Goal: Task Accomplishment & Management: Complete application form

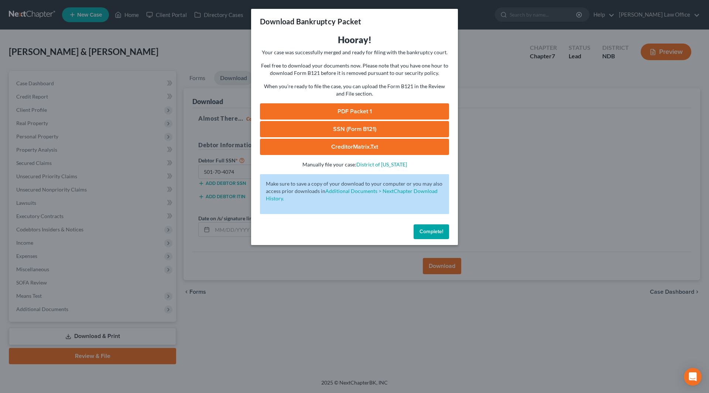
click at [367, 130] on link "SSN (Form B121)" at bounding box center [354, 129] width 189 height 16
click at [320, 120] on div "PDF Packet 1 SSN (Form B121) CreditorMatrix.txt -" at bounding box center [354, 129] width 189 height 52
click at [349, 126] on link "SSN (Form B121)" at bounding box center [354, 129] width 189 height 16
drag, startPoint x: 348, startPoint y: 127, endPoint x: 461, endPoint y: 138, distance: 113.6
click at [348, 127] on link "SSN (Form B121)" at bounding box center [354, 129] width 189 height 16
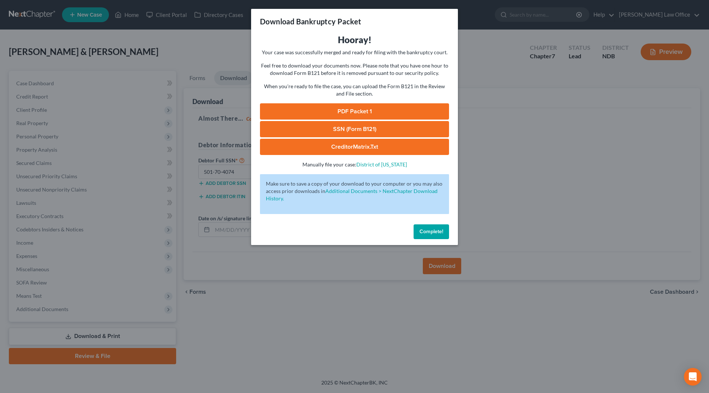
click at [421, 233] on span "Complete!" at bounding box center [432, 232] width 24 height 6
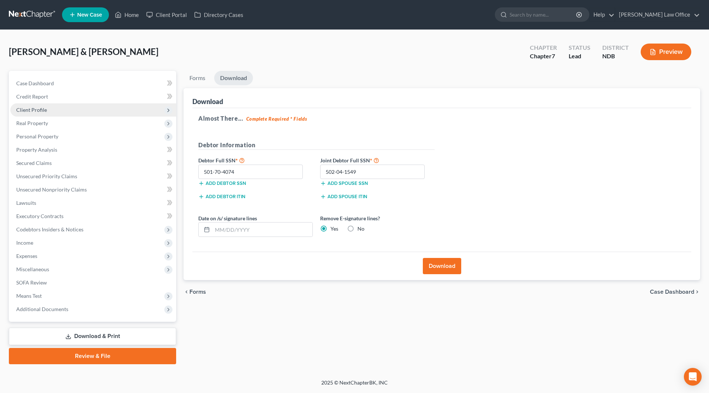
click at [71, 109] on span "Client Profile" at bounding box center [93, 109] width 166 height 13
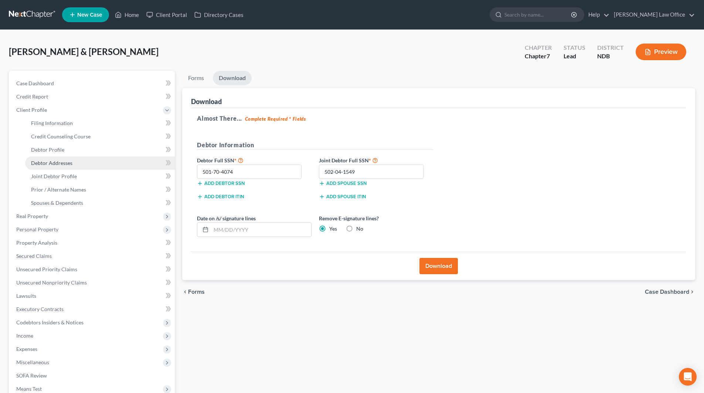
click at [73, 165] on link "Debtor Addresses" at bounding box center [100, 163] width 150 height 13
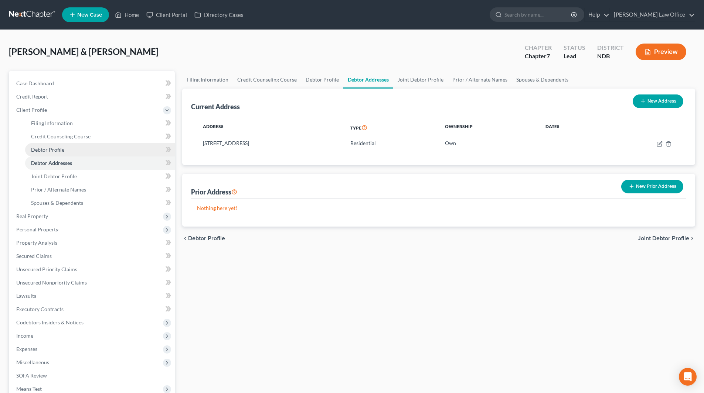
click at [61, 151] on span "Debtor Profile" at bounding box center [47, 150] width 33 height 6
select select "1"
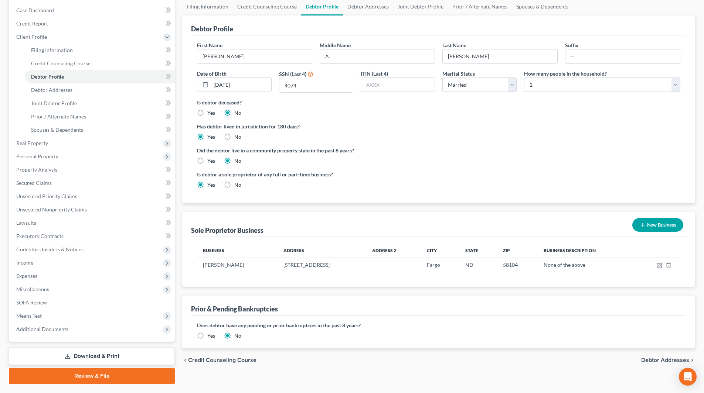
scroll to position [74, 0]
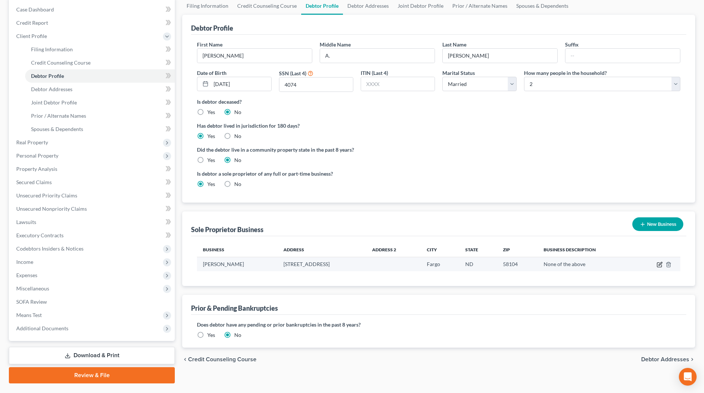
click at [660, 263] on icon "button" at bounding box center [659, 265] width 6 height 6
select select "29"
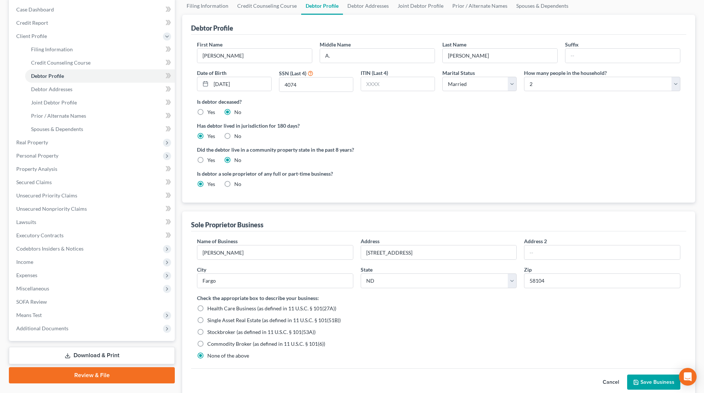
click at [656, 382] on button "Save Business" at bounding box center [653, 383] width 53 height 16
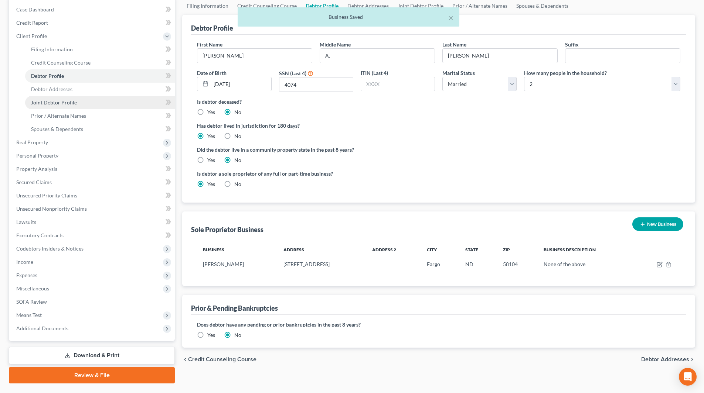
click at [58, 101] on span "Joint Debtor Profile" at bounding box center [54, 102] width 46 height 6
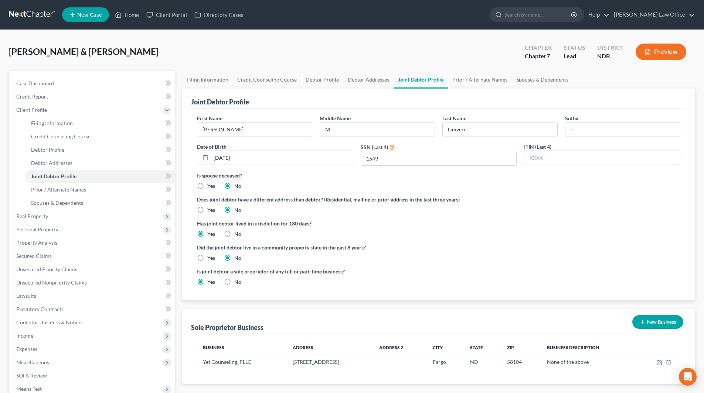
click at [654, 52] on button "Preview" at bounding box center [660, 52] width 51 height 17
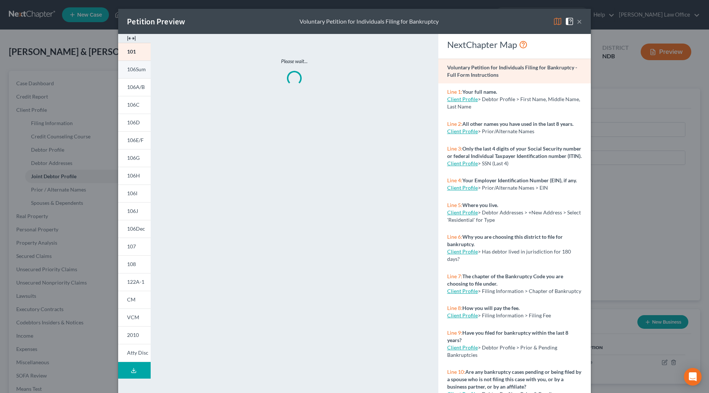
click at [132, 67] on span "106Sum" at bounding box center [136, 69] width 19 height 6
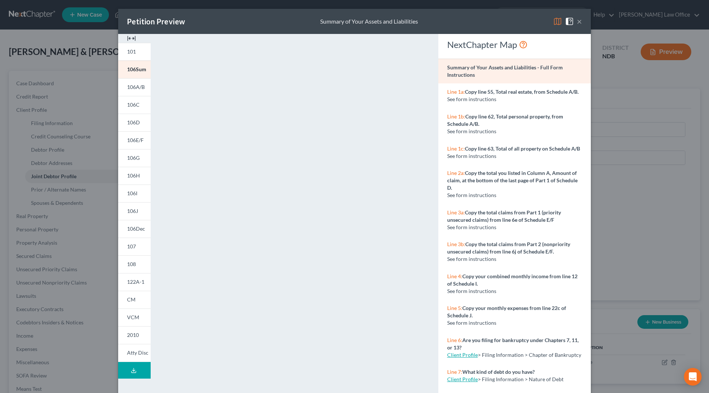
click at [577, 22] on button "×" at bounding box center [579, 21] width 5 height 9
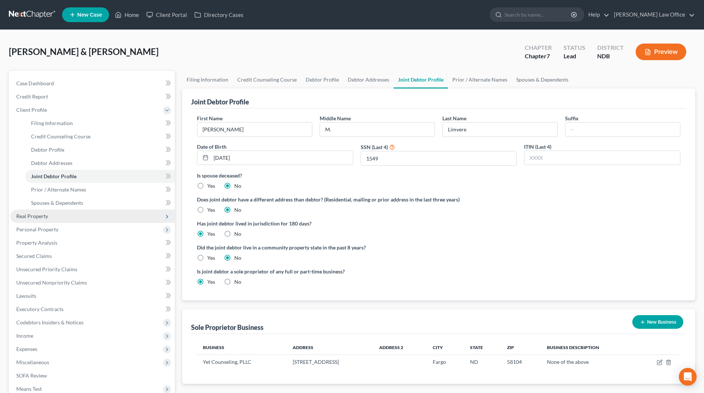
click at [39, 218] on span "Real Property" at bounding box center [32, 216] width 32 height 6
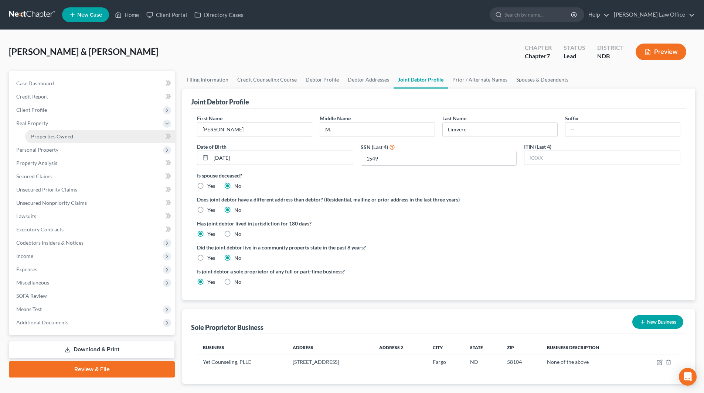
click at [57, 138] on span "Properties Owned" at bounding box center [52, 136] width 42 height 6
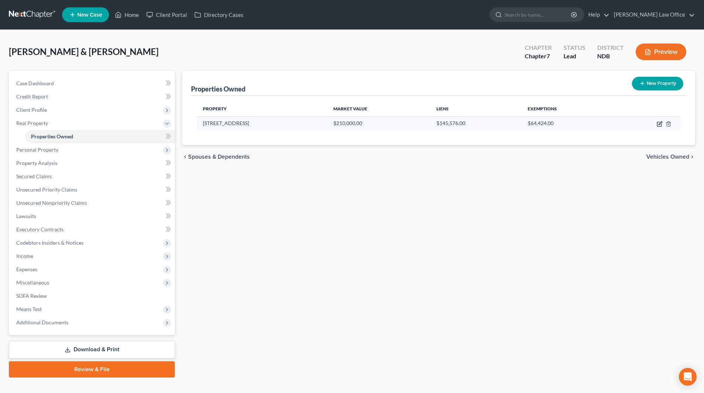
click at [658, 125] on icon "button" at bounding box center [659, 124] width 6 height 6
select select "29"
select select "2"
select select "0"
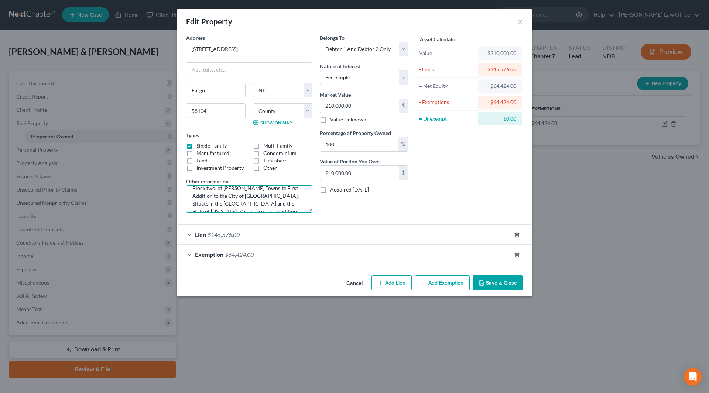
scroll to position [23, 0]
click at [234, 205] on textarea "Lot eleven, except the east 36.00 feet thereof, in Block two, of [PERSON_NAME] …" at bounding box center [249, 198] width 126 height 27
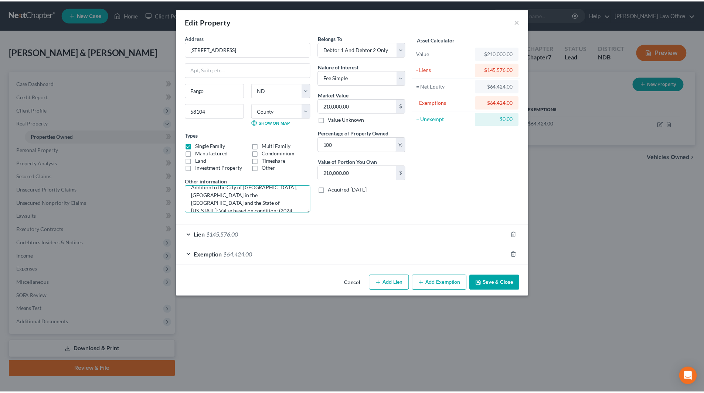
scroll to position [25, 0]
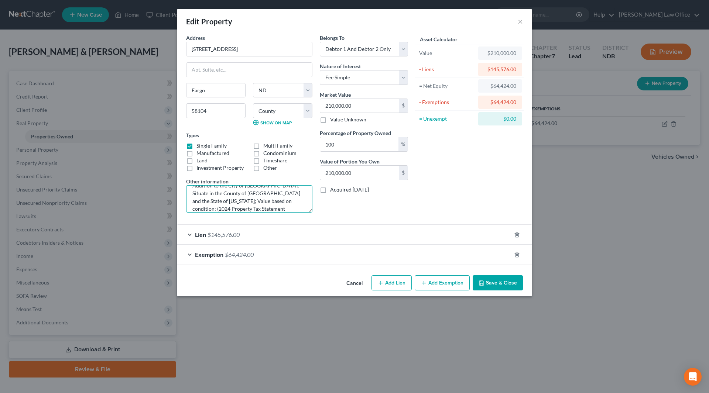
type textarea "Lot eleven, except the east 36.00 feet thereof, in Block two, of [PERSON_NAME] …"
click at [497, 281] on button "Save & Close" at bounding box center [498, 284] width 50 height 16
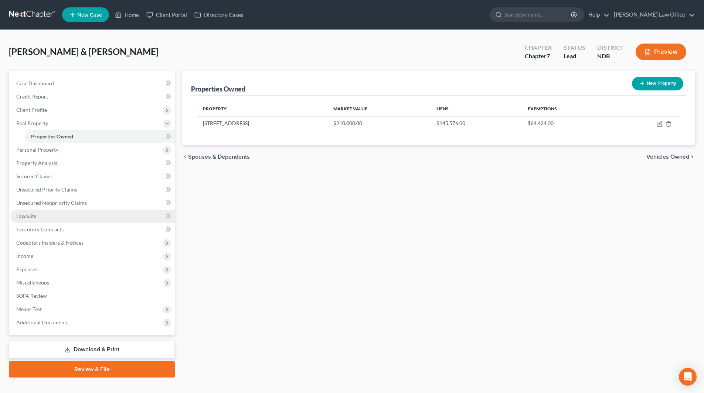
click at [27, 214] on span "Lawsuits" at bounding box center [26, 216] width 20 height 6
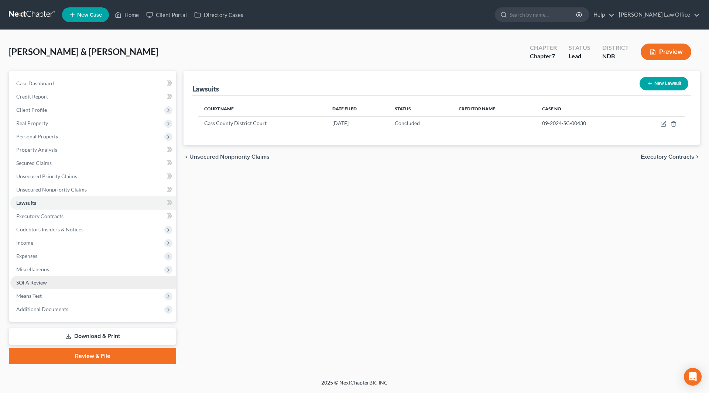
click at [44, 280] on span "SOFA Review" at bounding box center [31, 283] width 31 height 6
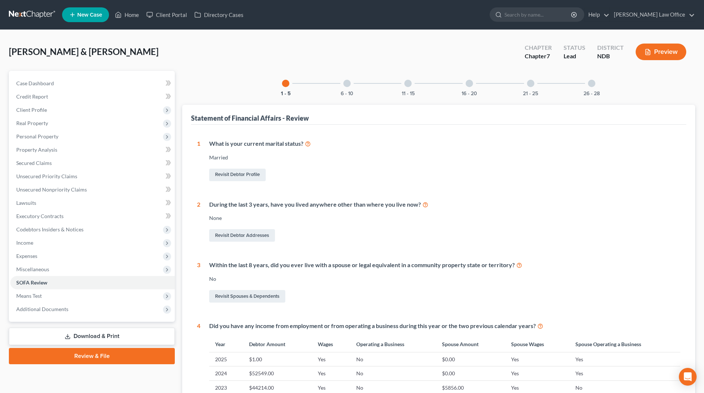
click at [346, 84] on div at bounding box center [346, 83] width 7 height 7
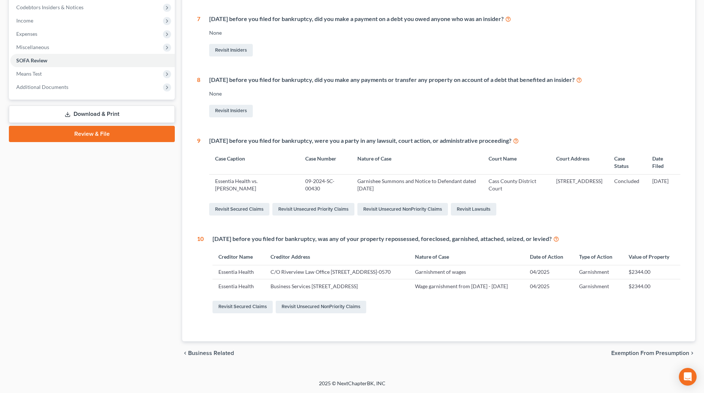
scroll to position [267, 0]
click at [318, 306] on link "Revisit Unsecured NonPriority Claims" at bounding box center [321, 307] width 91 height 13
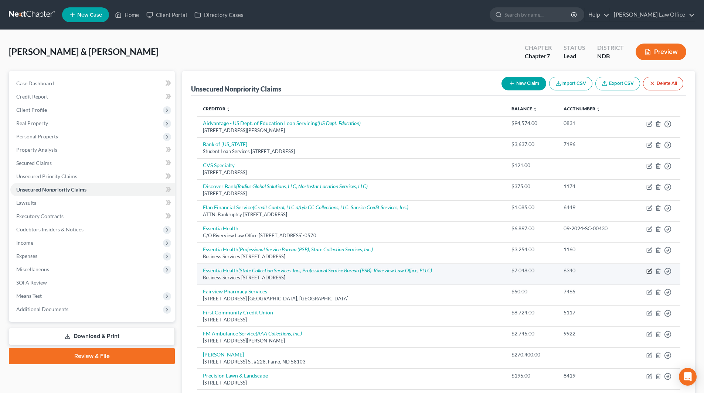
click at [651, 272] on icon "button" at bounding box center [649, 272] width 6 height 6
select select "24"
select select "9"
select select "0"
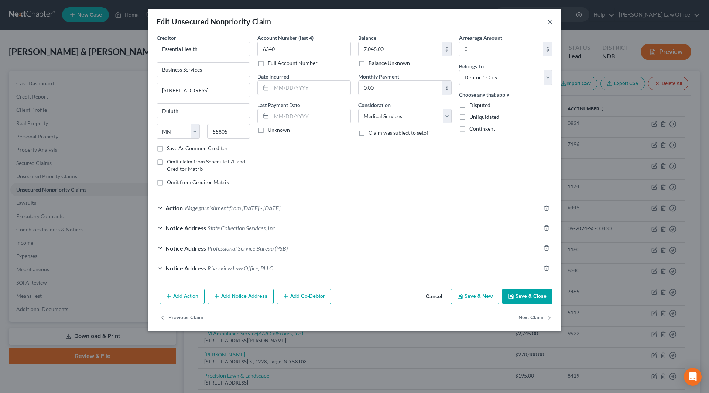
click at [550, 24] on button "×" at bounding box center [549, 21] width 5 height 9
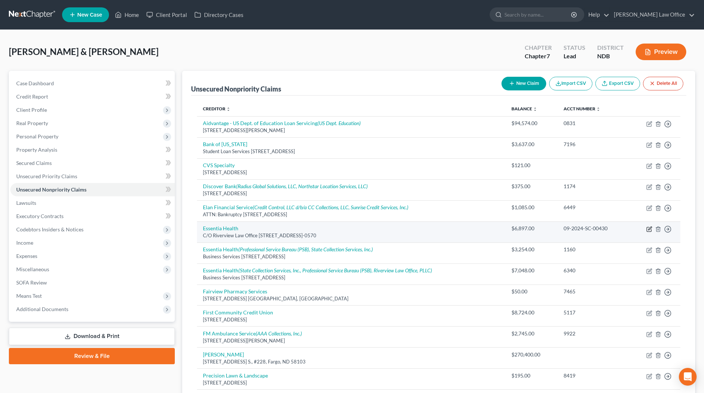
click at [648, 230] on icon "button" at bounding box center [649, 229] width 6 height 6
select select "24"
select select "14"
select select "0"
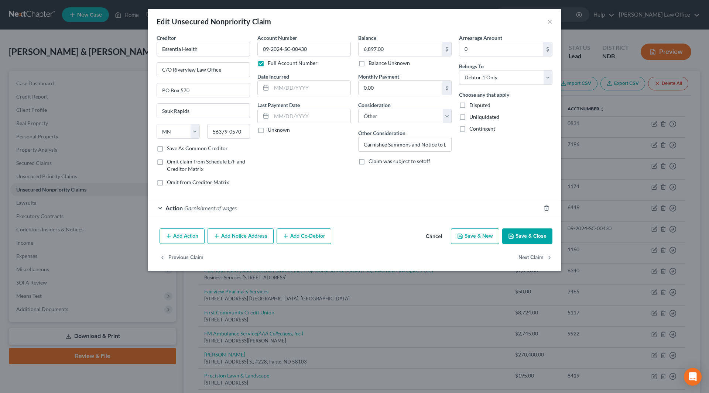
click at [541, 236] on button "Save & Close" at bounding box center [527, 237] width 50 height 16
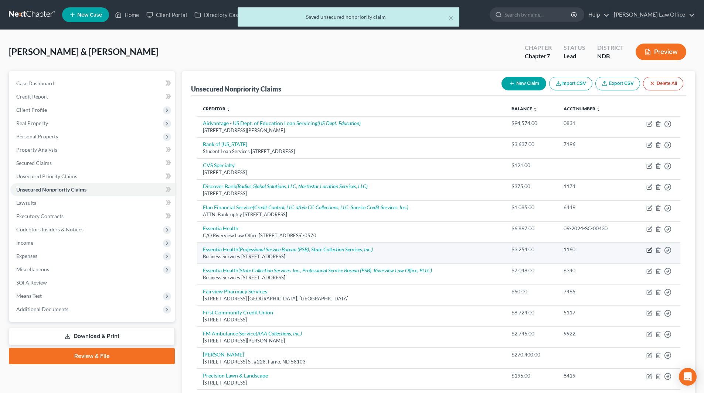
click at [648, 251] on icon "button" at bounding box center [649, 251] width 6 height 6
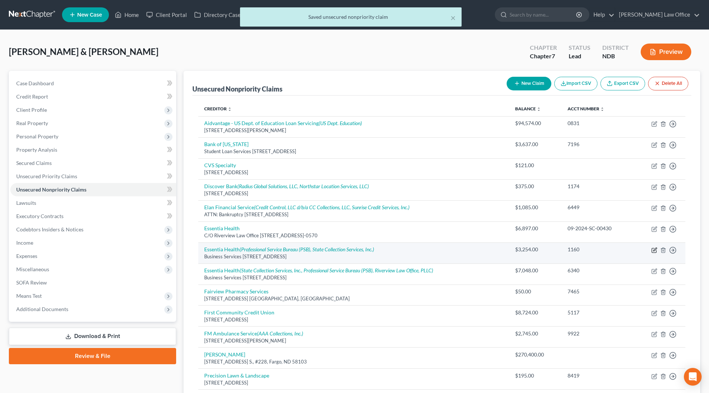
select select "24"
select select "9"
select select "1"
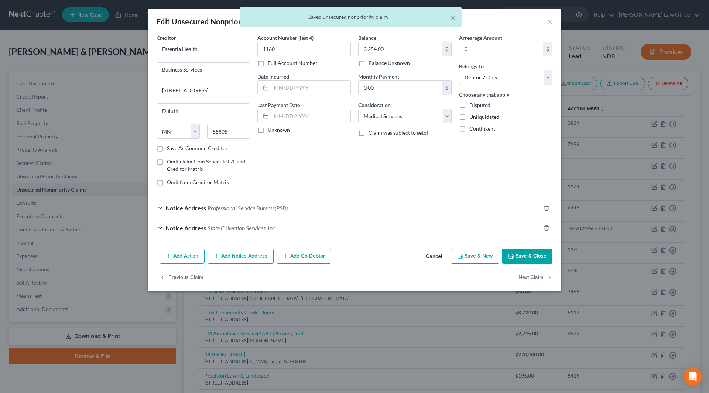
click at [530, 257] on button "Save & Close" at bounding box center [527, 257] width 50 height 16
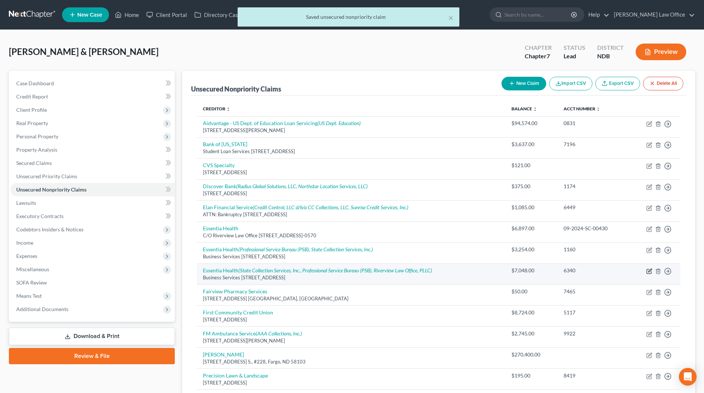
click at [649, 270] on icon "button" at bounding box center [649, 272] width 6 height 6
select select "24"
select select "9"
select select "0"
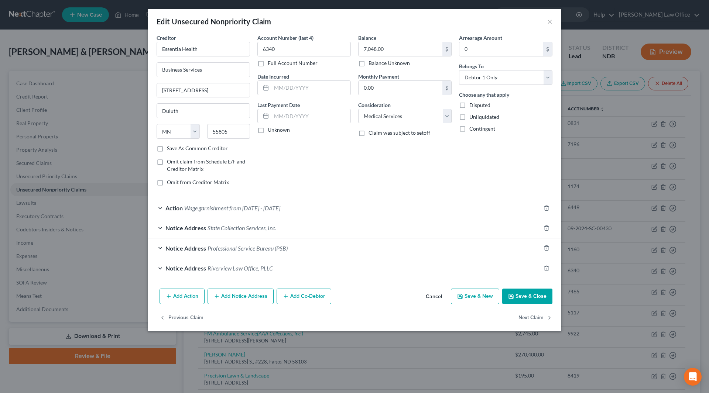
click at [540, 298] on button "Save & Close" at bounding box center [527, 297] width 50 height 16
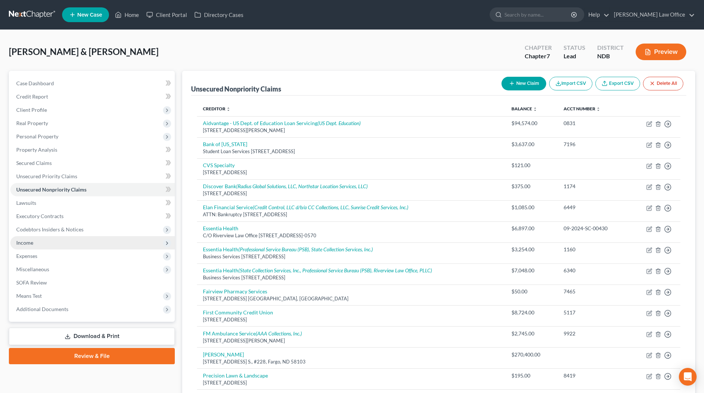
click at [30, 238] on span "Income" at bounding box center [92, 242] width 164 height 13
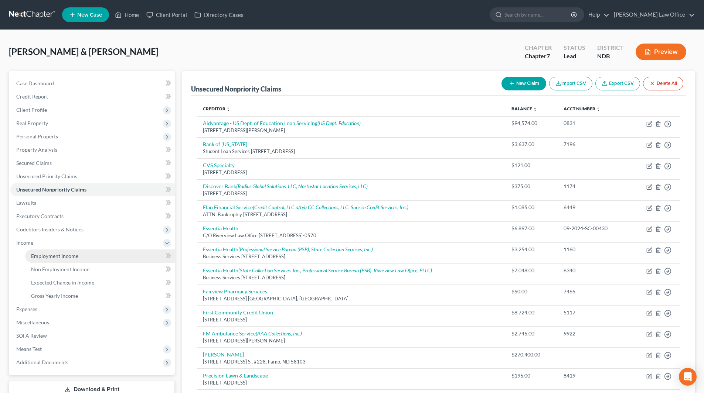
click at [58, 258] on span "Employment Income" at bounding box center [54, 256] width 47 height 6
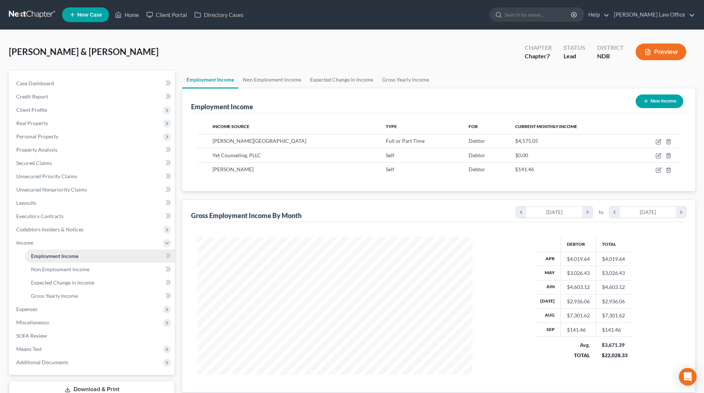
scroll to position [138, 290]
click at [38, 334] on span "SOFA Review" at bounding box center [31, 336] width 31 height 6
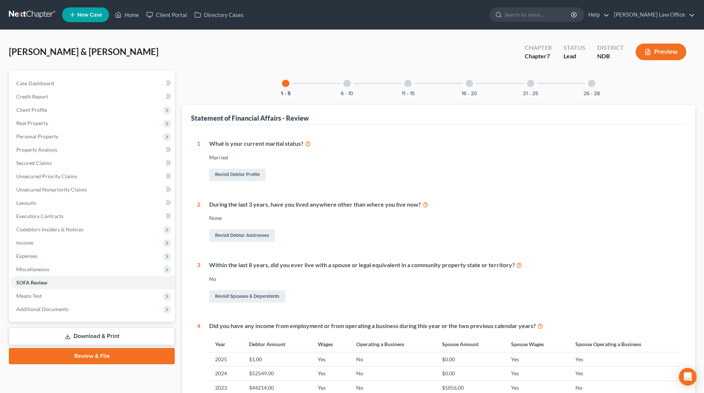
click at [36, 347] on div "Case Dashboard Payments Invoices Payments Payments Credit Report Client Profile" at bounding box center [91, 318] width 173 height 494
click at [35, 297] on span "Means Test" at bounding box center [28, 296] width 25 height 6
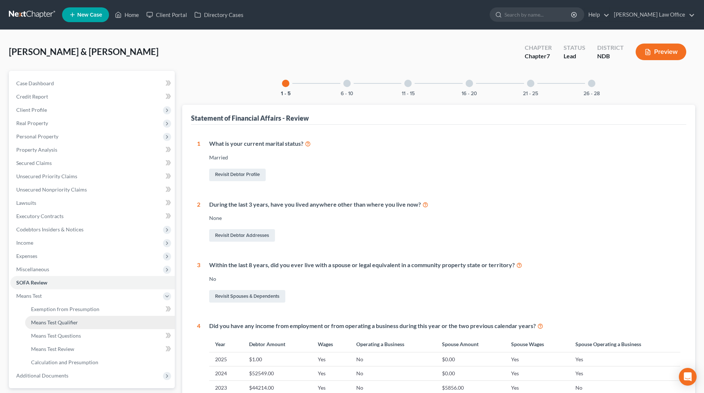
click at [66, 319] on link "Means Test Qualifier" at bounding box center [100, 322] width 150 height 13
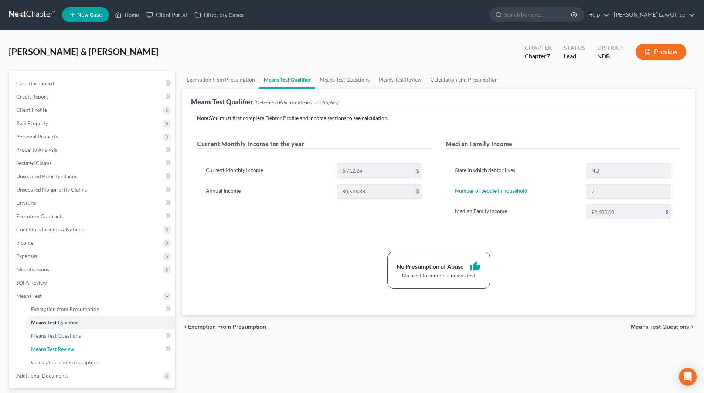
drag, startPoint x: 48, startPoint y: 347, endPoint x: 250, endPoint y: 358, distance: 202.4
click at [48, 347] on span "Means Test Review" at bounding box center [52, 349] width 43 height 6
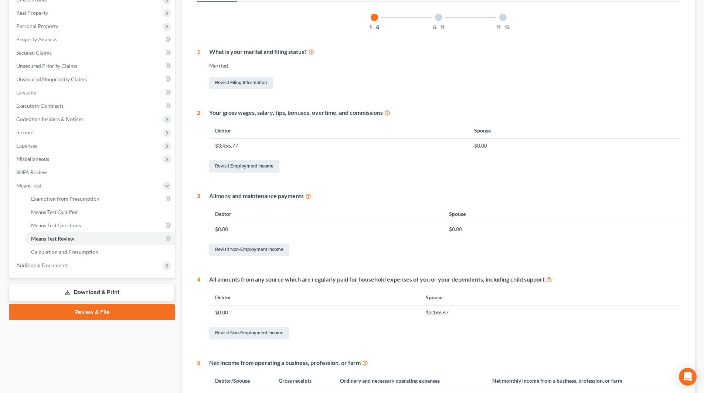
scroll to position [111, 0]
click at [242, 336] on link "Revisit Non-Employment Income" at bounding box center [249, 333] width 80 height 13
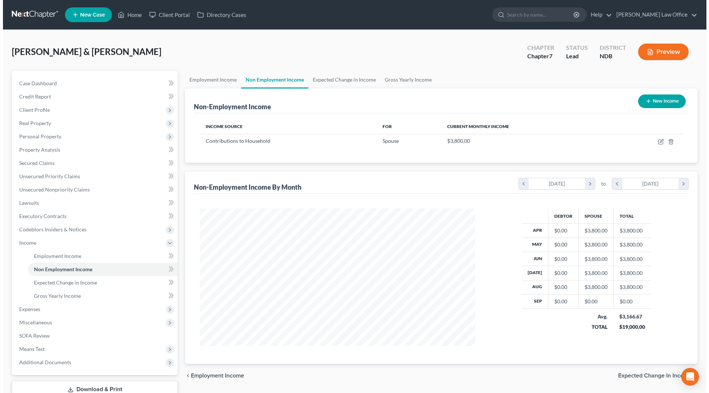
scroll to position [138, 290]
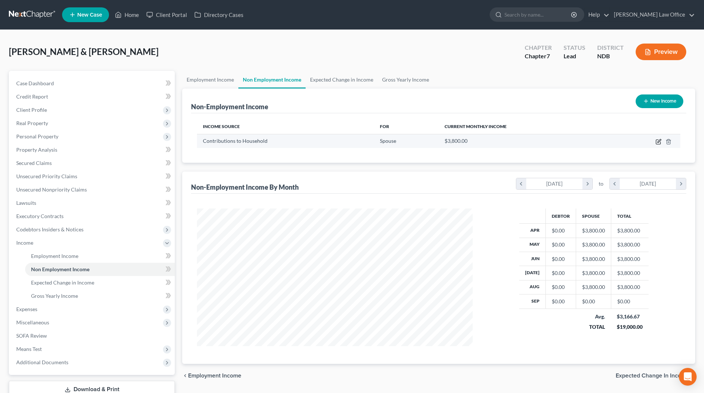
click at [658, 142] on icon "button" at bounding box center [658, 142] width 6 height 6
select select "8"
select select "0"
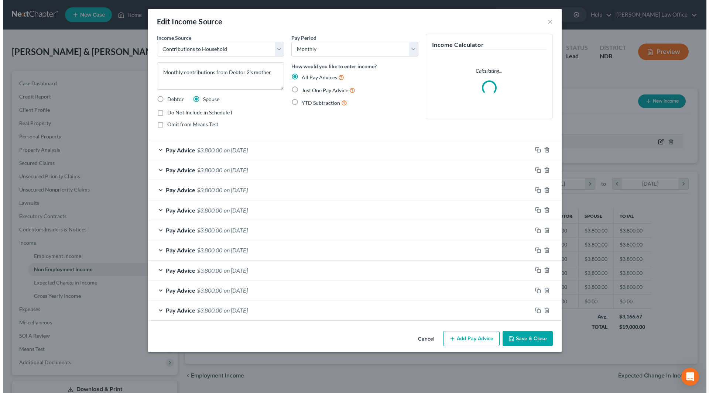
scroll to position [139, 293]
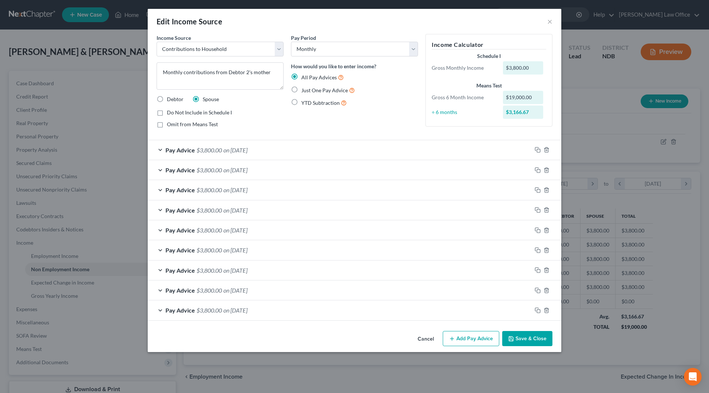
click at [465, 341] on button "Add Pay Advice" at bounding box center [471, 339] width 57 height 16
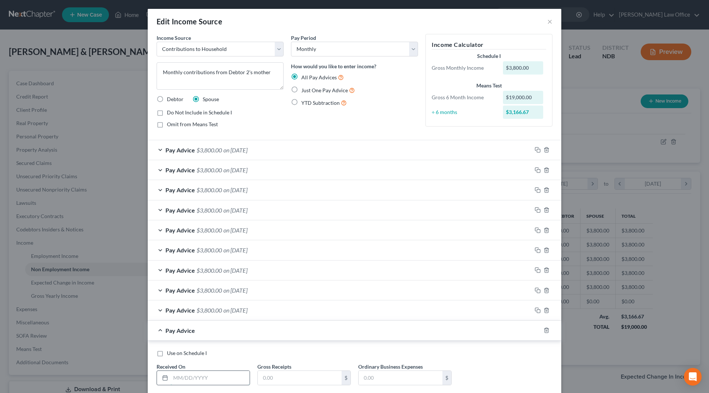
click at [221, 379] on input "text" at bounding box center [210, 378] width 79 height 14
type input "[DATE]"
click at [273, 382] on input "text" at bounding box center [300, 378] width 84 height 14
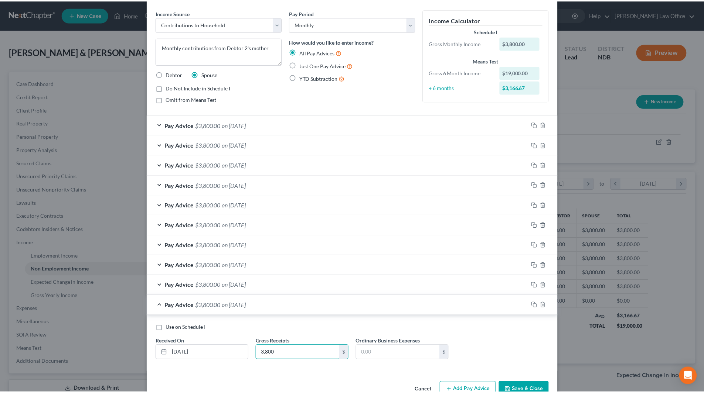
scroll to position [44, 0]
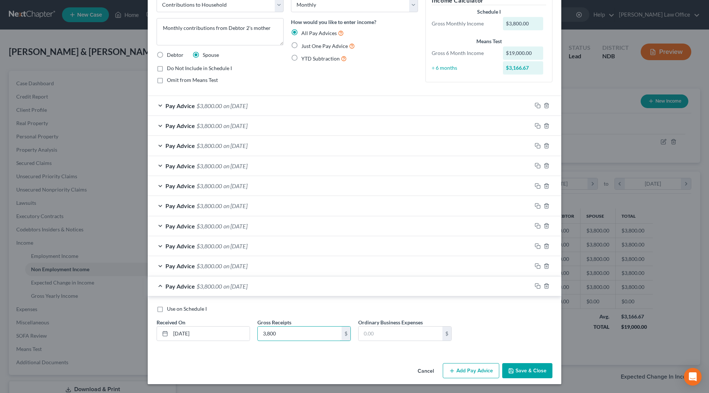
type input "3,800"
click at [518, 369] on button "Save & Close" at bounding box center [527, 372] width 50 height 16
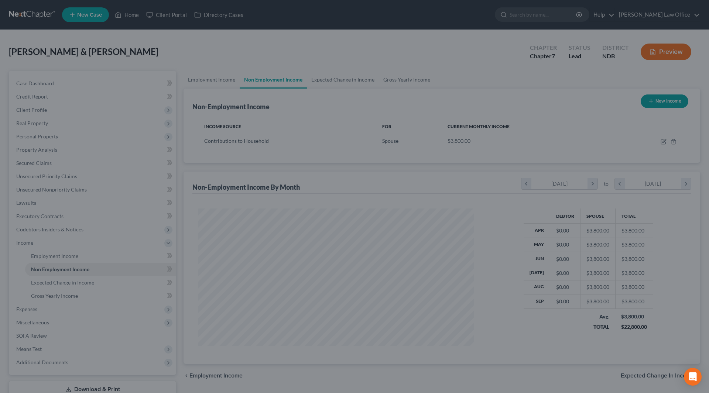
scroll to position [369292, 369139]
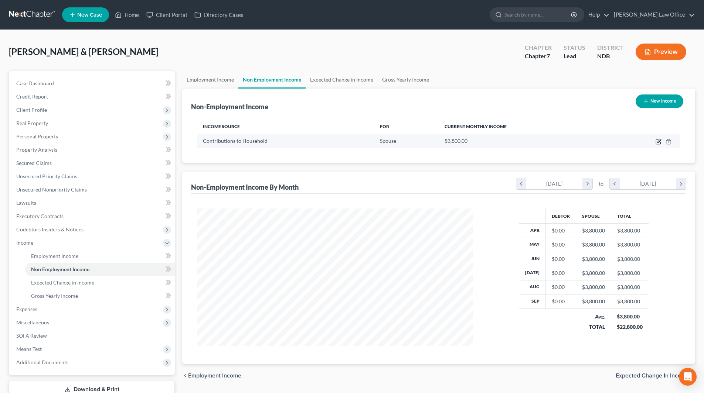
click at [656, 144] on icon "button" at bounding box center [658, 142] width 4 height 4
select select "8"
select select "0"
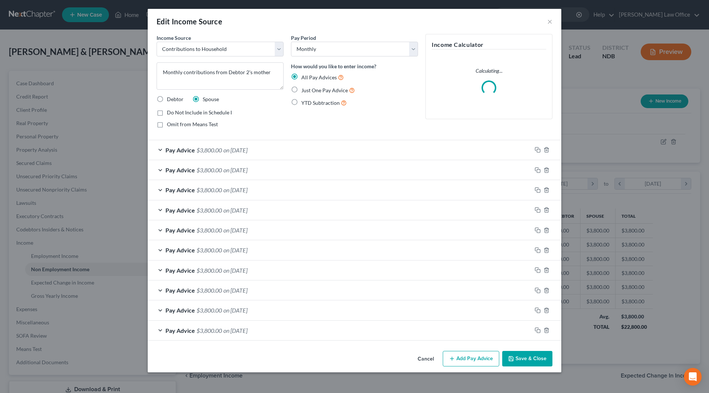
scroll to position [139, 293]
click at [472, 361] on button "Add Pay Advice" at bounding box center [471, 359] width 57 height 16
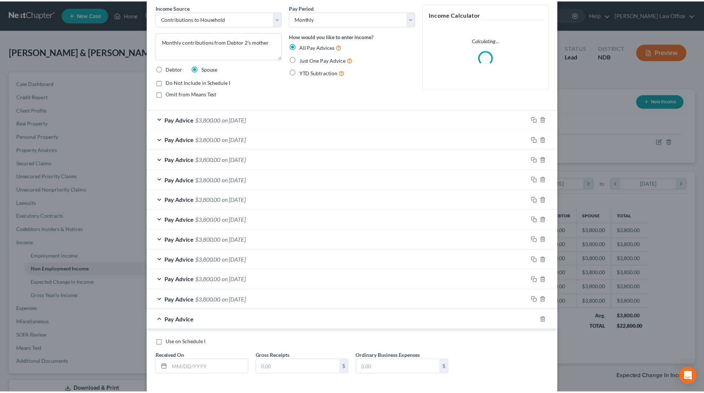
scroll to position [65, 0]
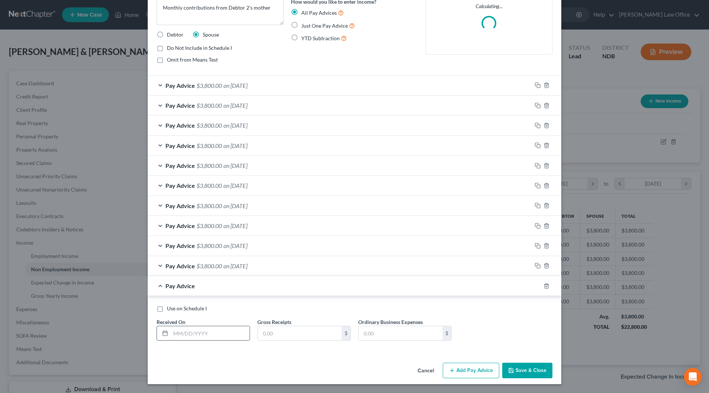
click at [203, 333] on input "text" at bounding box center [210, 334] width 79 height 14
type input "[DATE]"
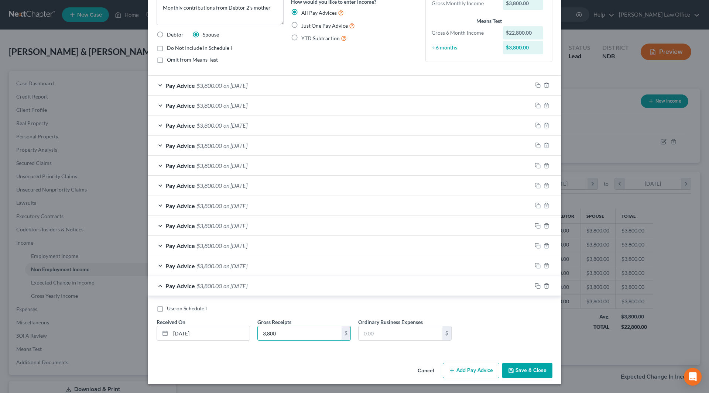
type input "3,800"
click at [525, 369] on button "Save & Close" at bounding box center [527, 371] width 50 height 16
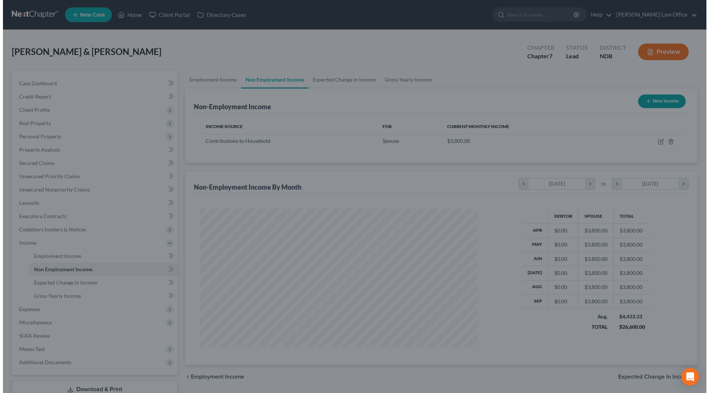
scroll to position [369292, 369139]
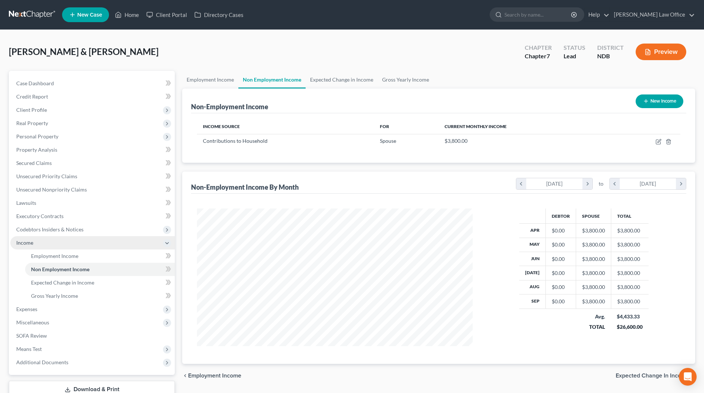
click at [34, 242] on span "Income" at bounding box center [92, 242] width 164 height 13
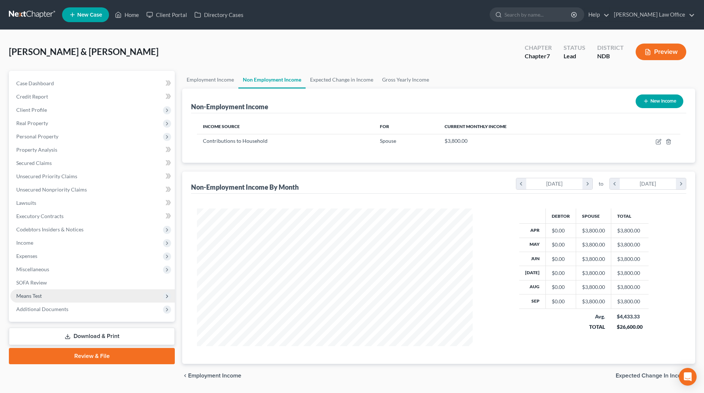
click at [52, 292] on span "Means Test" at bounding box center [92, 296] width 164 height 13
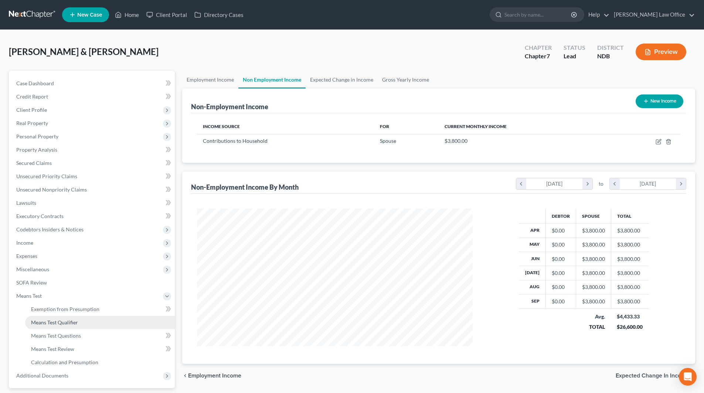
click at [56, 320] on span "Means Test Qualifier" at bounding box center [54, 323] width 47 height 6
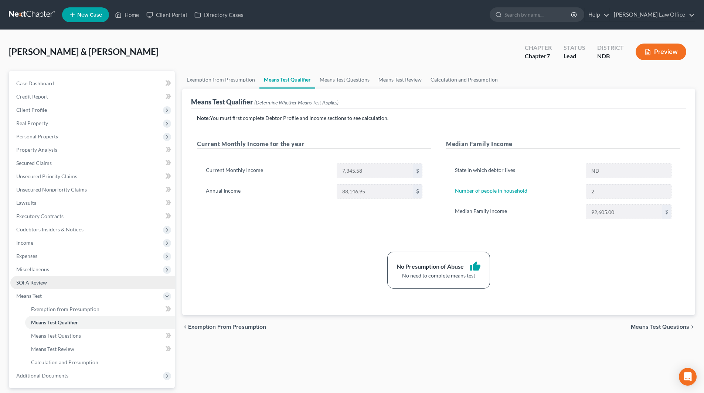
click at [34, 283] on span "SOFA Review" at bounding box center [31, 283] width 31 height 6
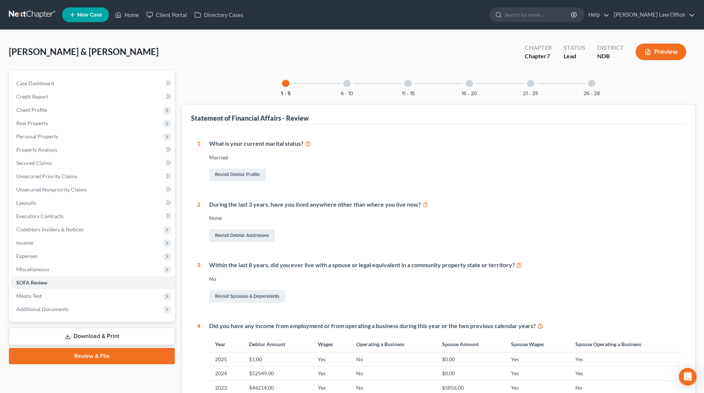
click at [85, 338] on link "Download & Print" at bounding box center [92, 336] width 166 height 17
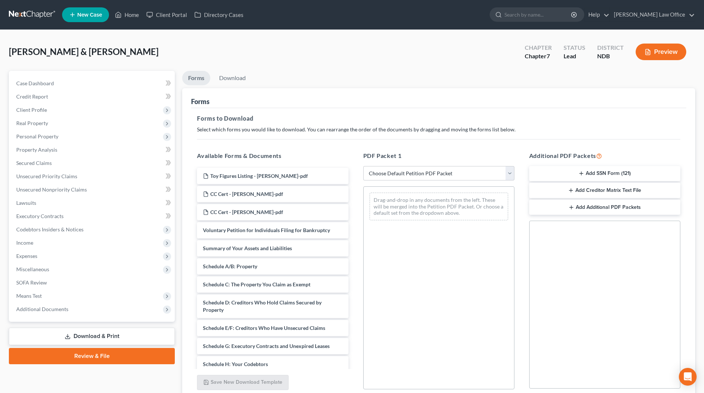
click at [84, 335] on link "Download & Print" at bounding box center [92, 336] width 166 height 17
click at [418, 173] on select "Choose Default Petition PDF Packet Complete Bankruptcy Petition (all forms and …" at bounding box center [438, 173] width 151 height 15
select select "0"
click at [363, 166] on select "Choose Default Petition PDF Packet Complete Bankruptcy Petition (all forms and …" at bounding box center [438, 173] width 151 height 15
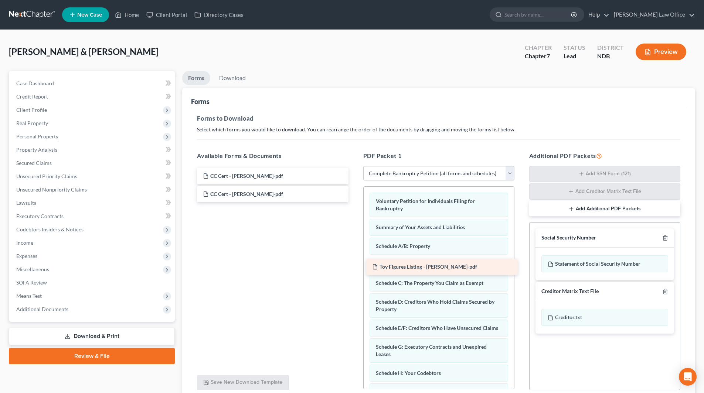
drag, startPoint x: 256, startPoint y: 172, endPoint x: 425, endPoint y: 263, distance: 192.1
click at [354, 202] on div "Toy Figures Listing - [PERSON_NAME]-pdf Toy Figures Listing - [PERSON_NAME]-pdf…" at bounding box center [272, 185] width 163 height 34
click at [235, 77] on link "Download" at bounding box center [232, 78] width 38 height 14
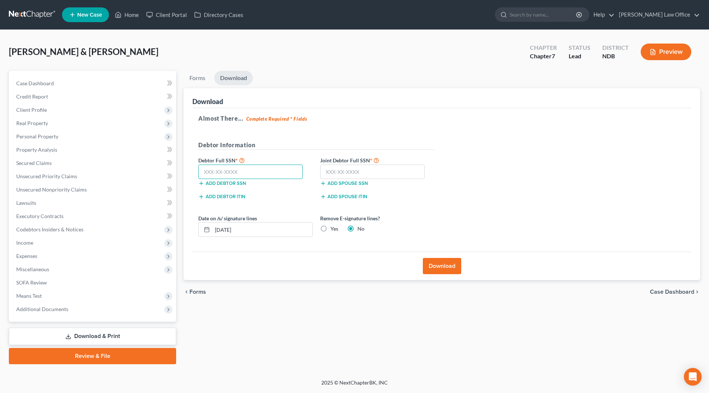
click at [279, 171] on input "text" at bounding box center [250, 172] width 105 height 15
type input "501-70-4074"
click at [376, 165] on input "text" at bounding box center [372, 172] width 105 height 15
type input "502-04-1549"
drag, startPoint x: 250, startPoint y: 227, endPoint x: 215, endPoint y: 226, distance: 35.1
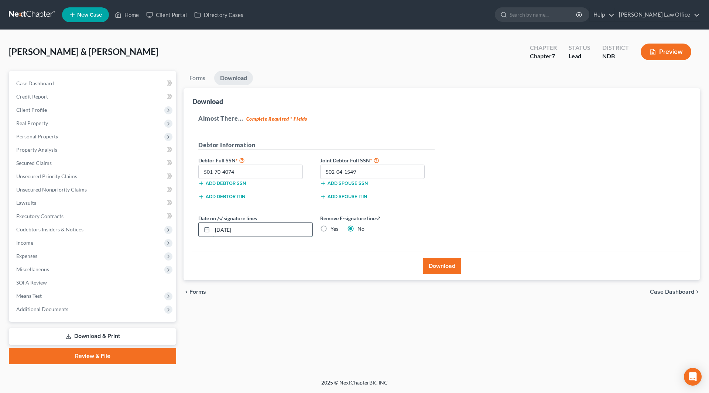
click at [215, 226] on input "[DATE]" at bounding box center [262, 230] width 100 height 14
click at [331, 228] on label "Yes" at bounding box center [335, 228] width 8 height 7
click at [334, 228] on input "Yes" at bounding box center [336, 227] width 5 height 5
radio input "true"
radio input "false"
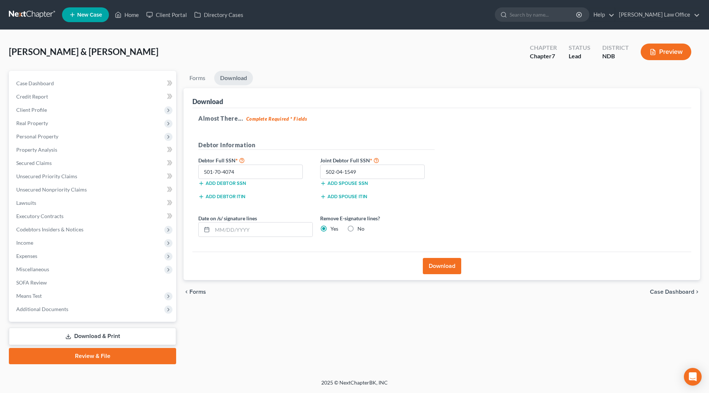
click at [445, 270] on button "Download" at bounding box center [442, 266] width 38 height 16
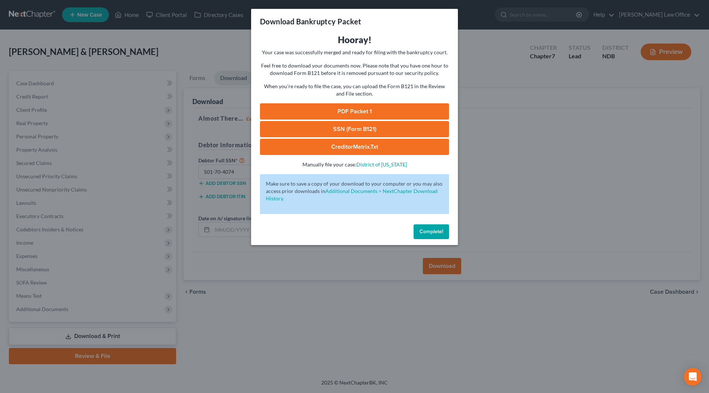
click at [347, 113] on link "PDF Packet 1" at bounding box center [354, 111] width 189 height 16
